Goal: Transaction & Acquisition: Purchase product/service

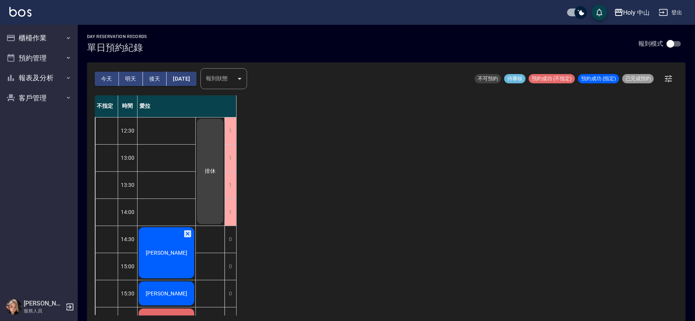
scroll to position [58, 0]
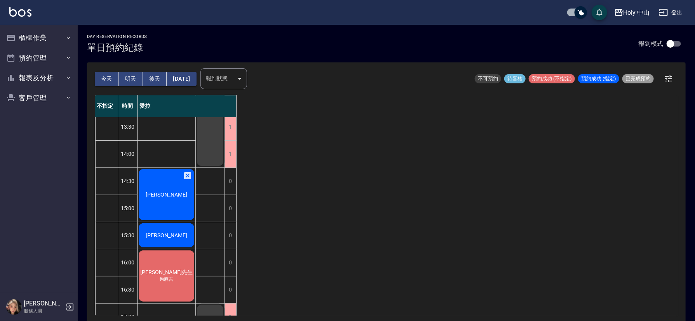
click at [172, 190] on div "[PERSON_NAME]" at bounding box center [166, 195] width 58 height 54
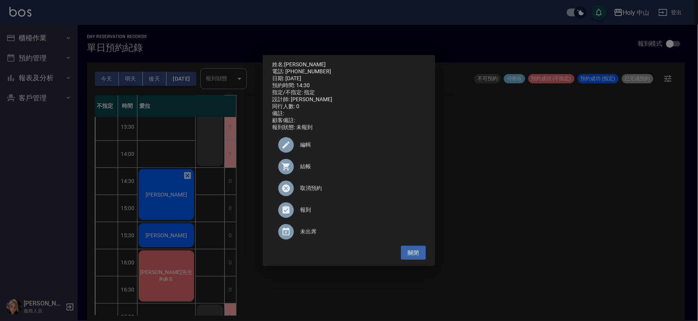
click at [304, 170] on span "結帳" at bounding box center [360, 167] width 120 height 8
click at [565, 169] on div "姓名: [PERSON_NAME] 電話: [PHONE_NUMBER] 日期: [DATE] 預約時間: 14:30 指定/不指定: 指定 設計師: 愛拉 …" at bounding box center [349, 160] width 698 height 321
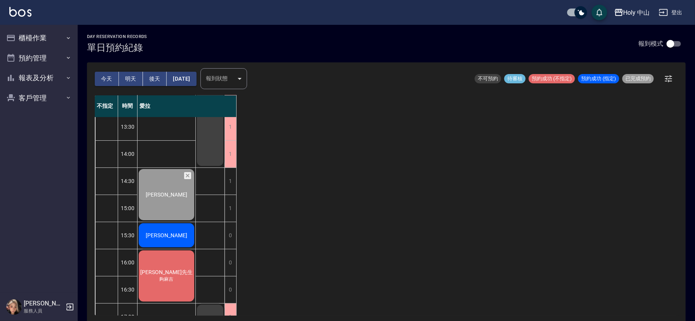
click at [130, 79] on button "明天" at bounding box center [131, 79] width 24 height 14
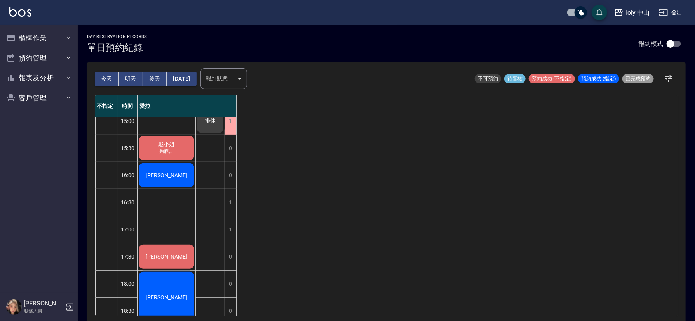
scroll to position [186, 0]
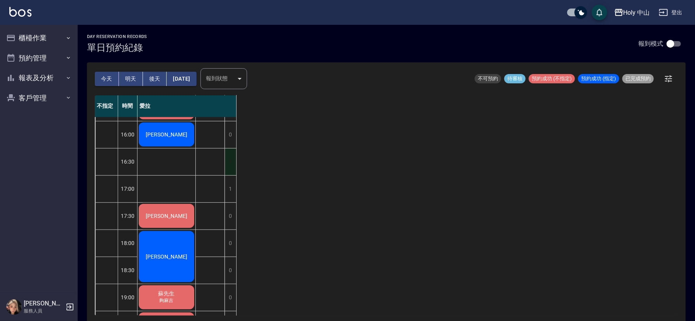
click at [231, 157] on div "1" at bounding box center [230, 162] width 12 height 27
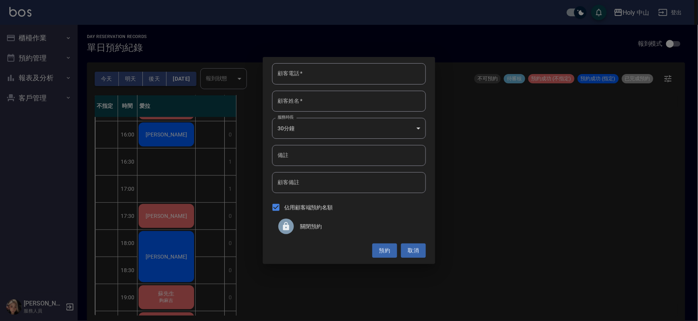
click at [305, 224] on span "關閉預約" at bounding box center [360, 227] width 120 height 8
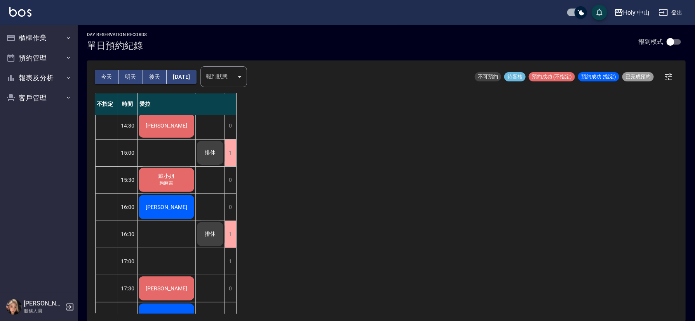
scroll to position [128, 0]
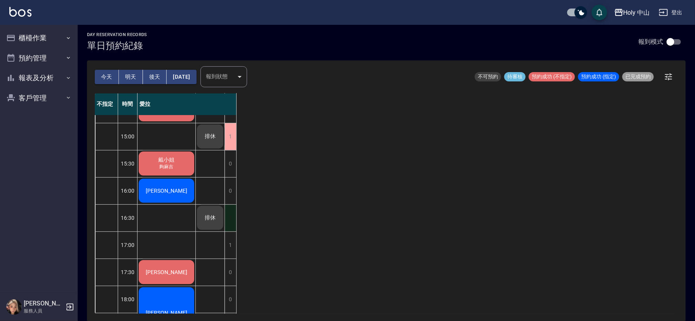
click at [234, 212] on div "1" at bounding box center [230, 218] width 12 height 27
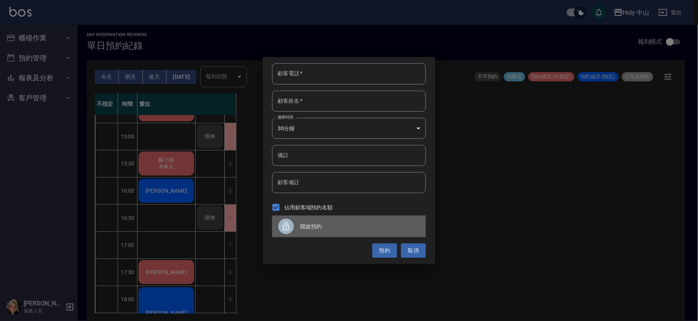
drag, startPoint x: 292, startPoint y: 226, endPoint x: 272, endPoint y: 228, distance: 19.5
click at [290, 226] on div at bounding box center [286, 227] width 16 height 16
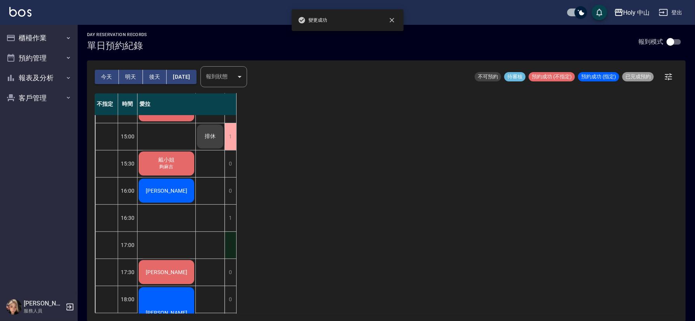
click at [232, 245] on div "1" at bounding box center [230, 245] width 12 height 27
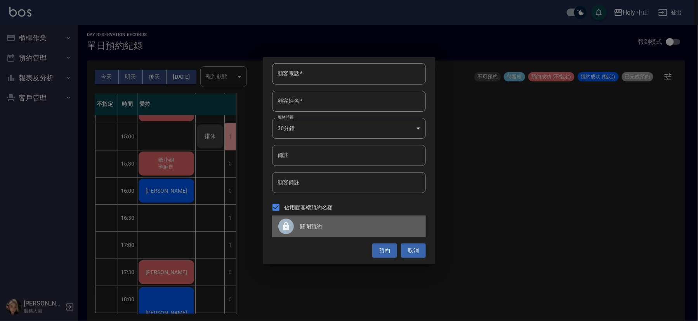
click at [291, 231] on div at bounding box center [286, 227] width 16 height 16
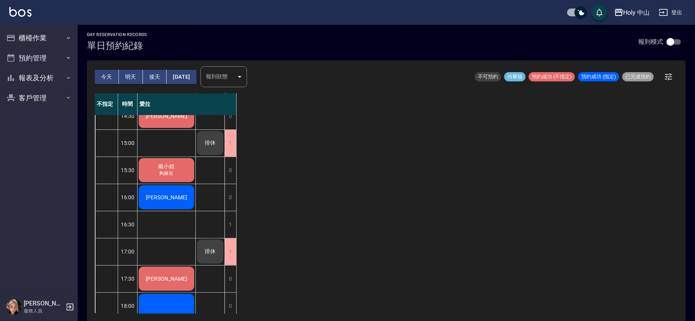
scroll to position [175, 0]
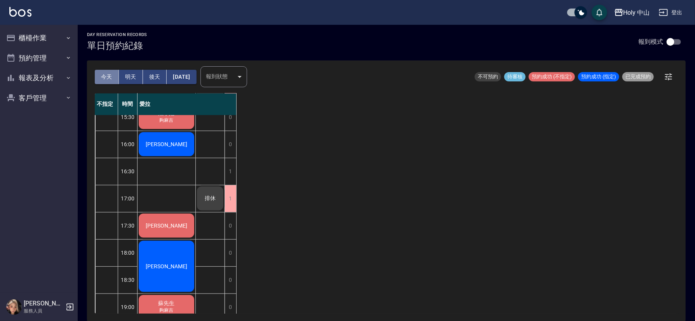
click at [104, 76] on button "今天" at bounding box center [107, 77] width 24 height 14
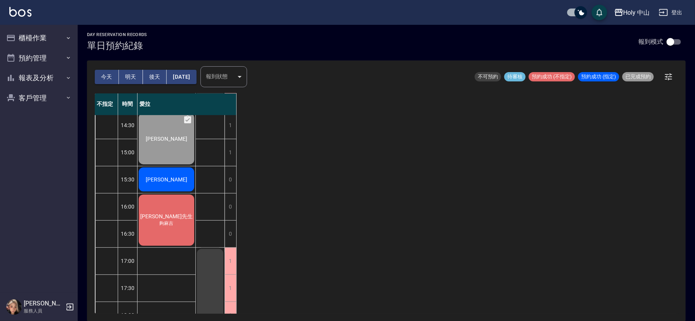
scroll to position [12, 0]
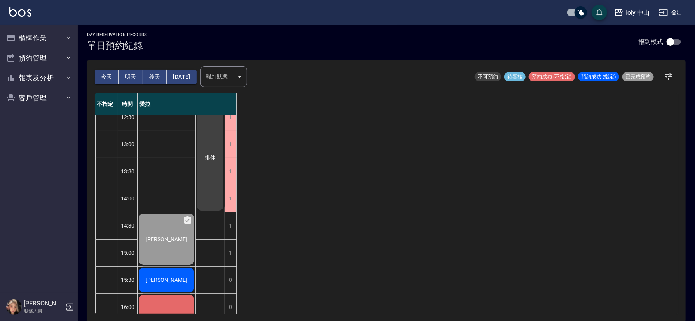
click at [130, 77] on button "明天" at bounding box center [131, 77] width 24 height 14
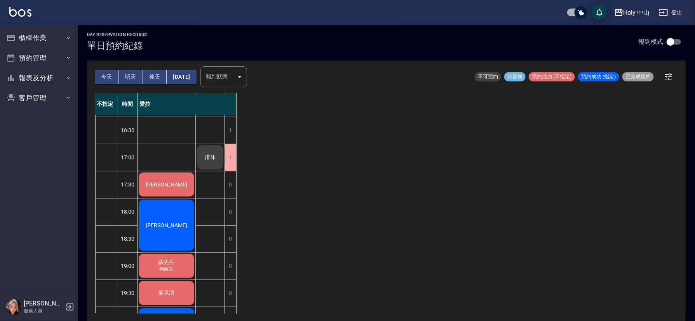
scroll to position [245, 0]
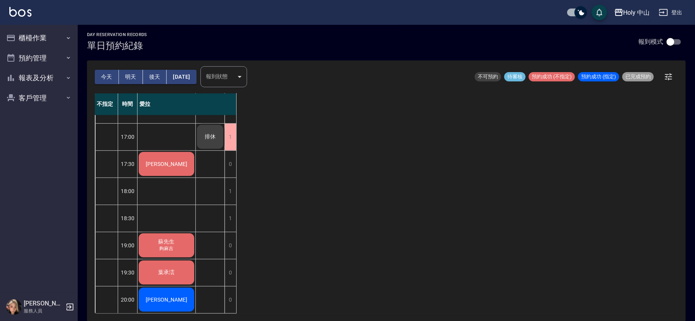
click at [106, 74] on button "今天" at bounding box center [107, 77] width 24 height 14
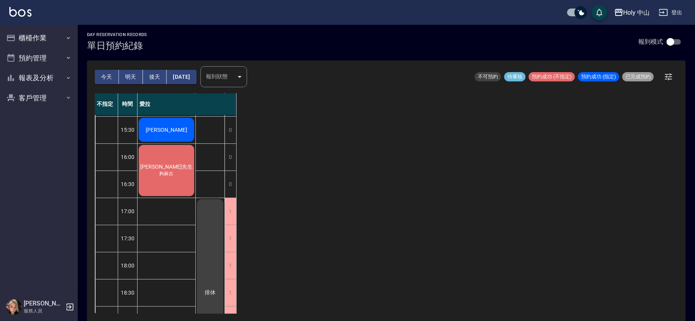
scroll to position [70, 0]
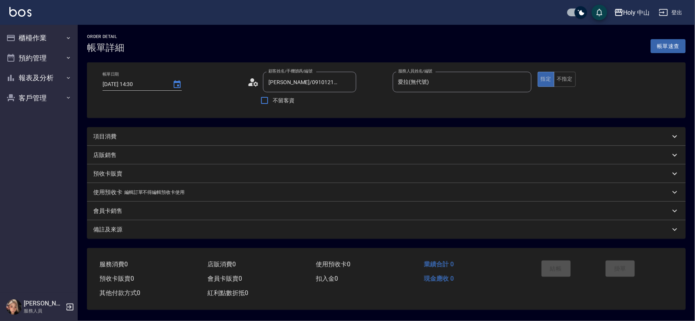
click at [198, 137] on div "項目消費" at bounding box center [381, 137] width 577 height 8
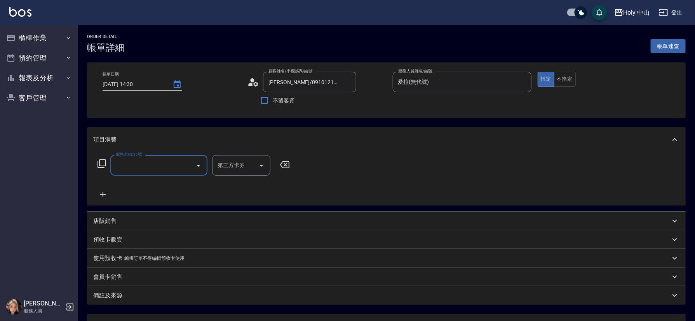
click at [173, 169] on input "服務名稱/代號" at bounding box center [153, 166] width 78 height 14
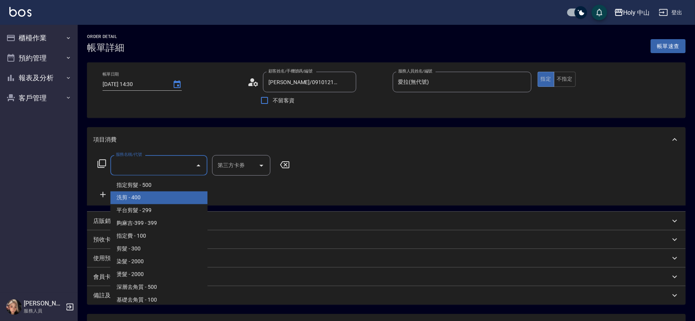
click at [141, 201] on span "洗剪 - 400" at bounding box center [158, 198] width 97 height 13
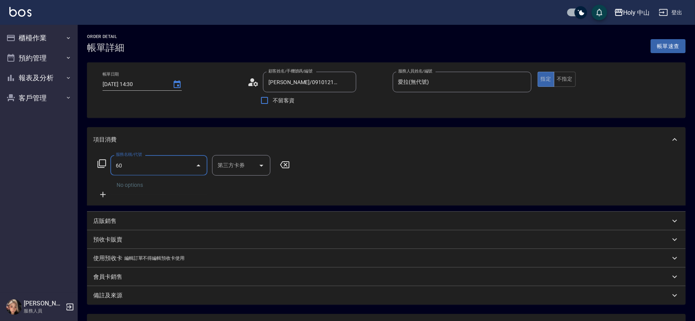
type input "6"
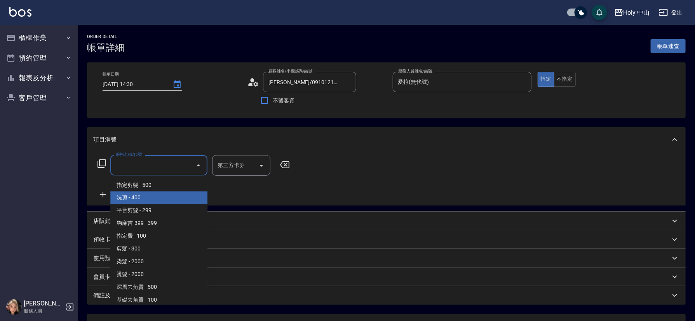
click at [125, 200] on span "洗剪 - 400" at bounding box center [158, 198] width 97 height 13
type input "洗剪(3)"
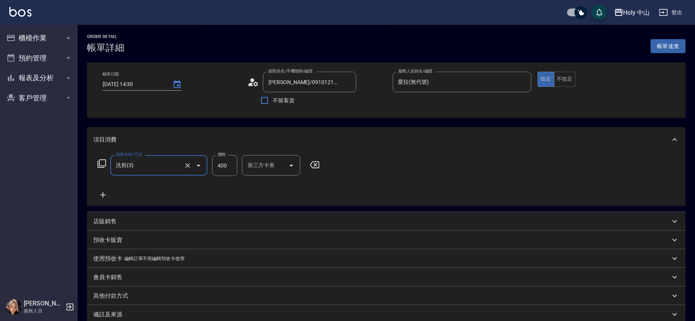
click at [231, 168] on input "400" at bounding box center [224, 165] width 25 height 21
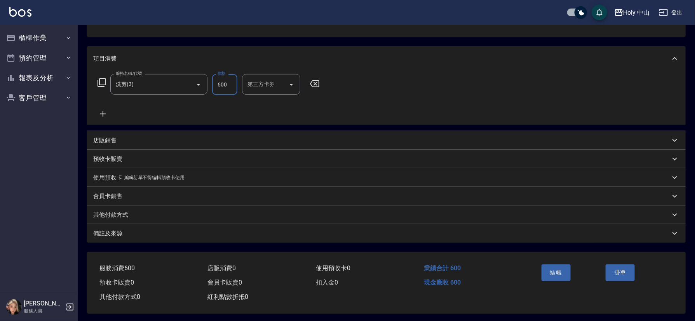
scroll to position [86, 0]
type input "600"
click at [300, 229] on div "備註及來源" at bounding box center [381, 232] width 577 height 8
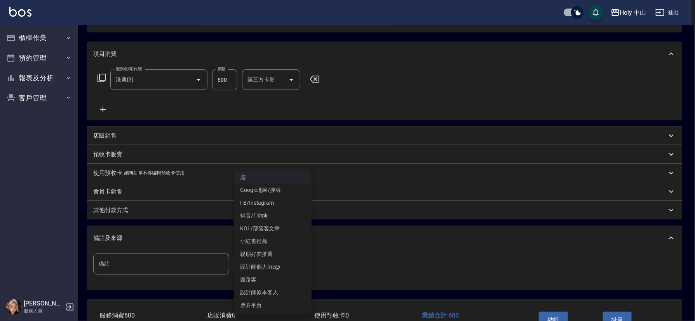
click at [265, 265] on body "Holy 中山 登出 櫃檯作業 打帳單 帳單列表 營業儀表板 現場電腦打卡 預約管理 預約管理 單日預約紀錄 單週預約紀錄 報表及分析 報表目錄 店家日報表 …" at bounding box center [347, 142] width 695 height 457
click at [269, 292] on li "設計師原本客人" at bounding box center [273, 293] width 78 height 13
type input "設計師原本客人"
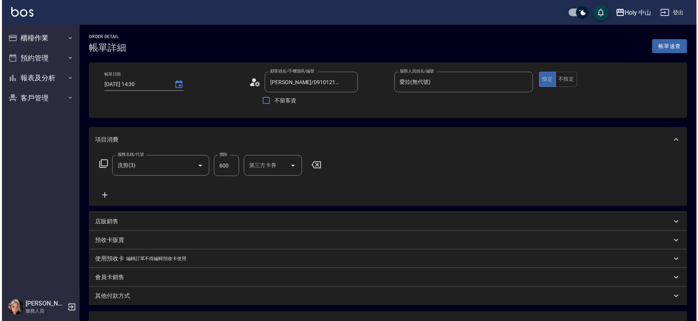
scroll to position [138, 0]
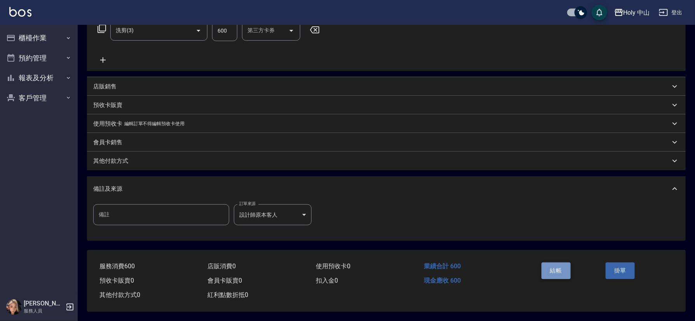
click at [551, 267] on button "結帳" at bounding box center [555, 271] width 29 height 16
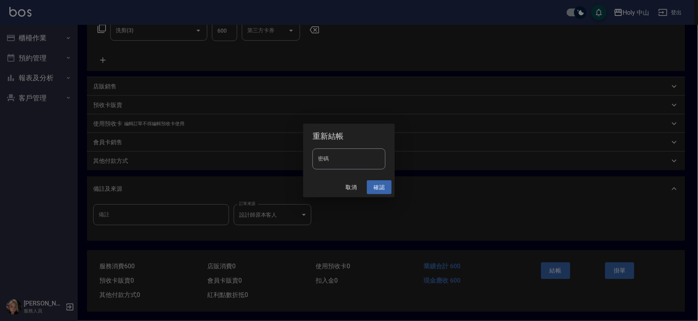
click at [379, 187] on button "確認" at bounding box center [379, 188] width 25 height 14
